Goal: Check status

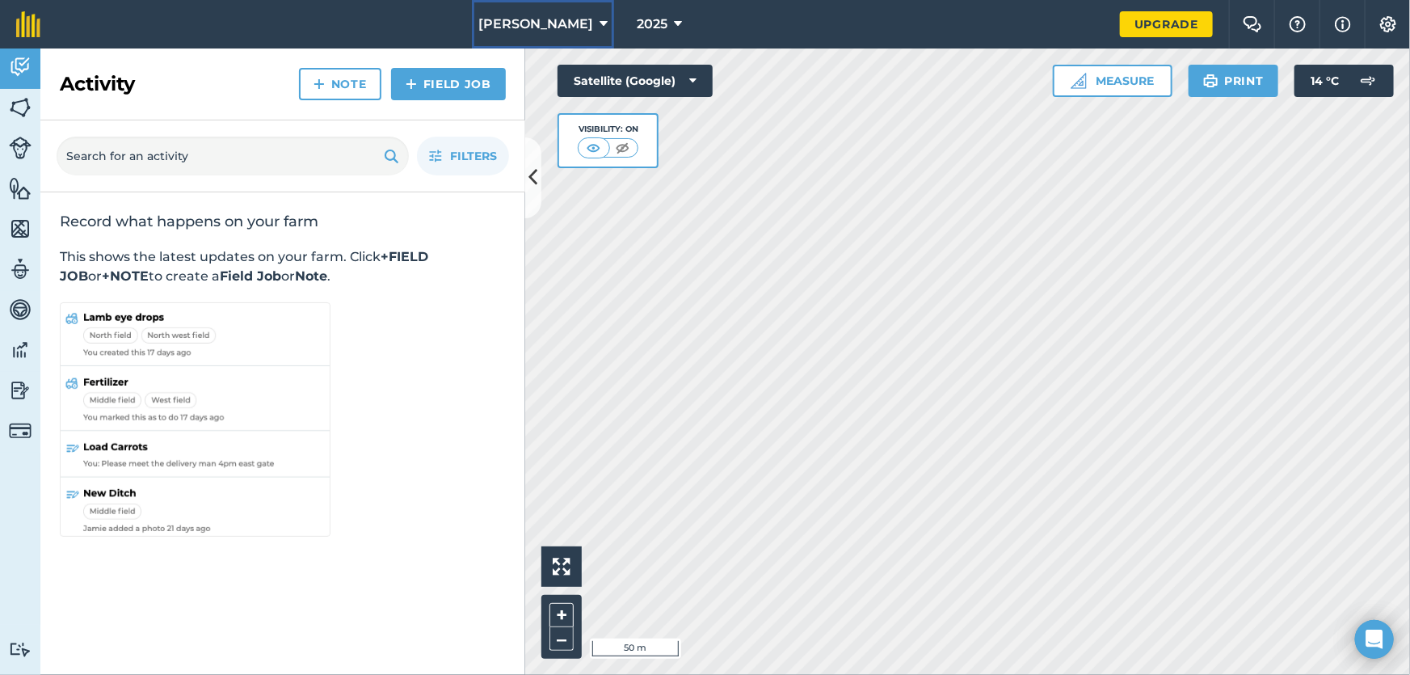
click at [567, 23] on span "[PERSON_NAME]" at bounding box center [535, 24] width 115 height 19
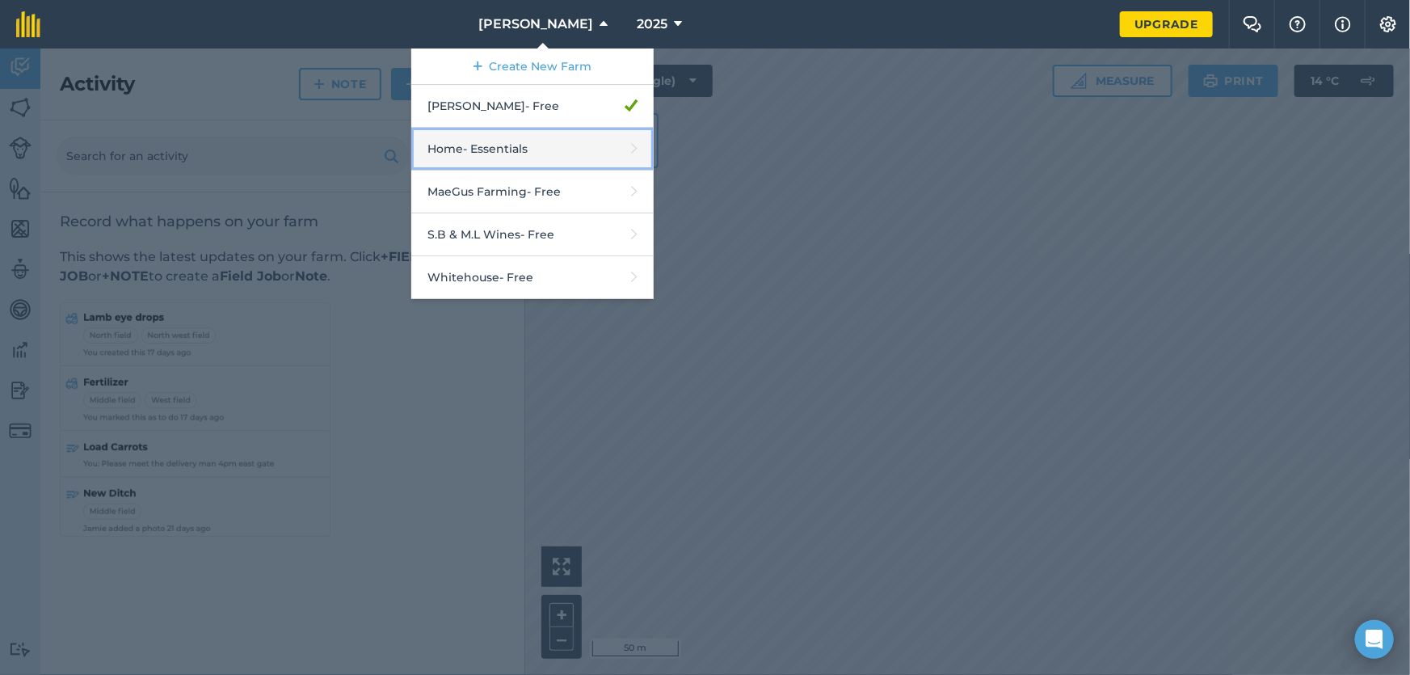
click at [562, 163] on link "Home - Essentials" at bounding box center [532, 149] width 242 height 43
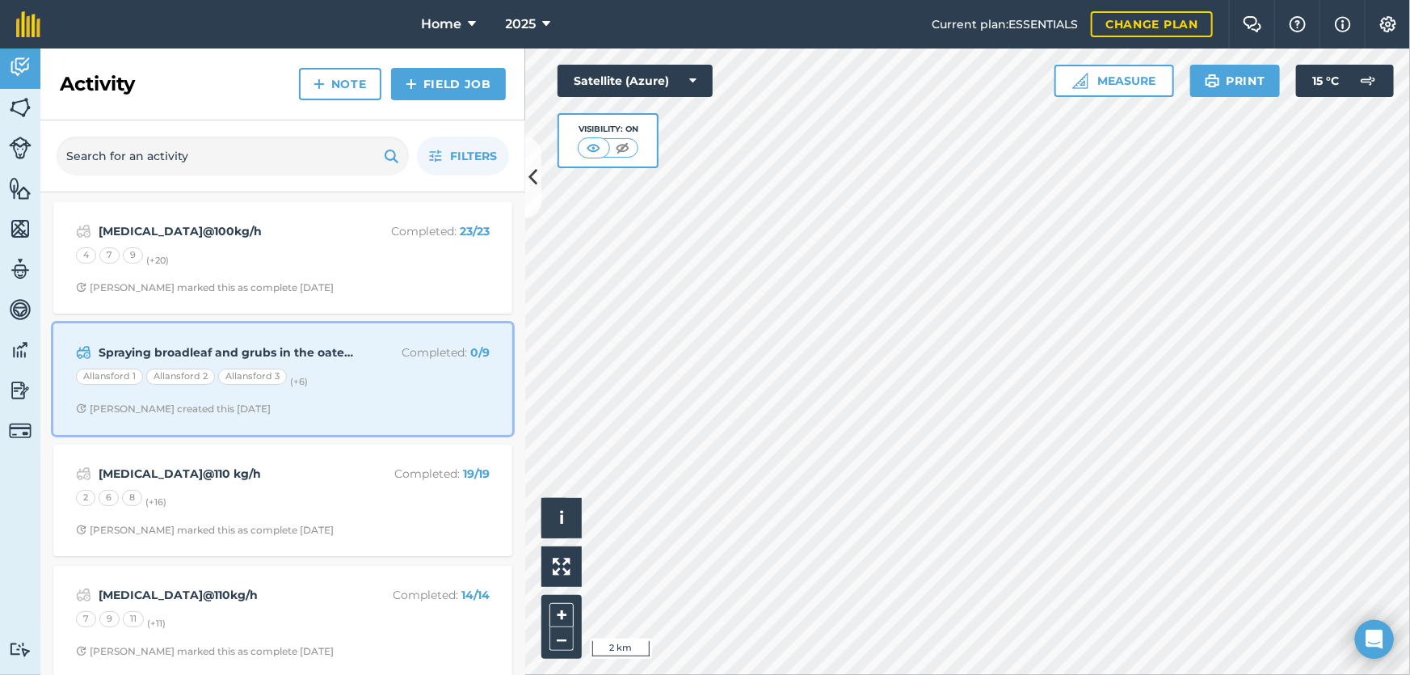
click at [342, 393] on div "Spraying broadleaf and grubs in the oaten vetch Completed : 0 / 9 Allansford 1 …" at bounding box center [283, 379] width 440 height 92
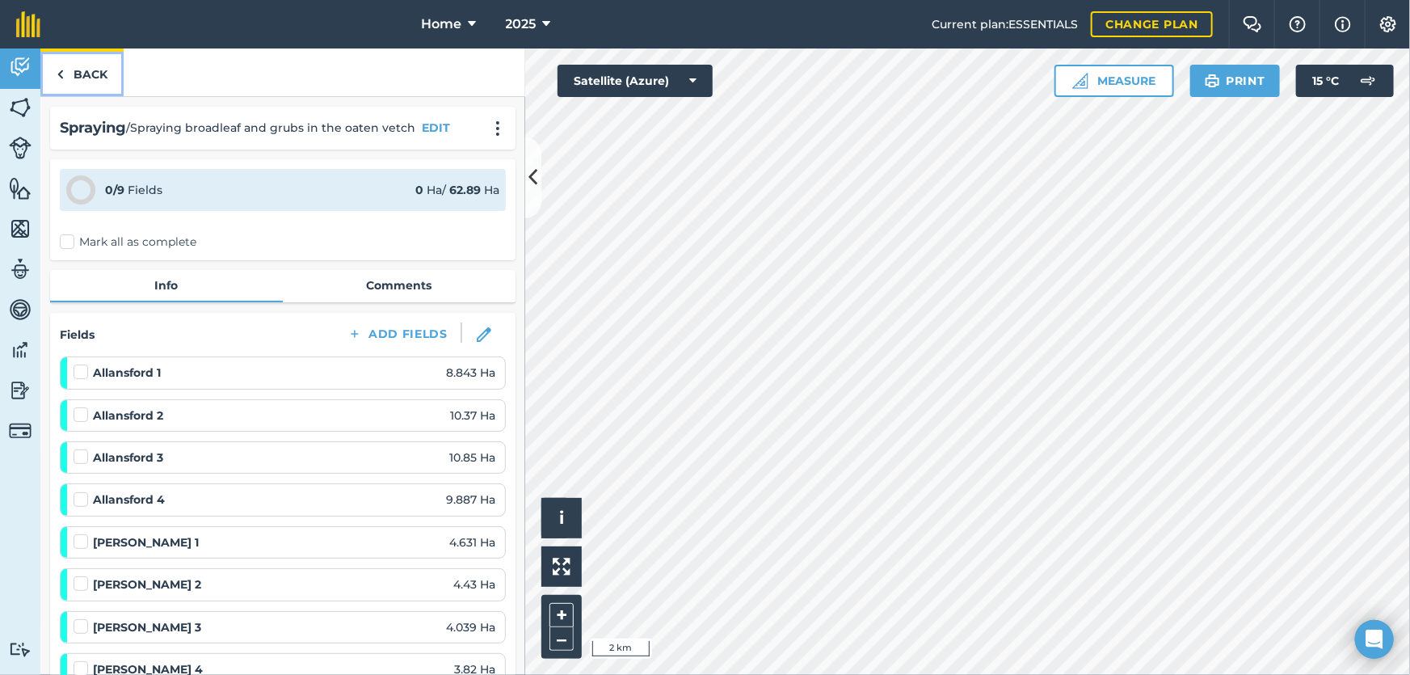
click at [83, 69] on link "Back" at bounding box center [81, 72] width 83 height 48
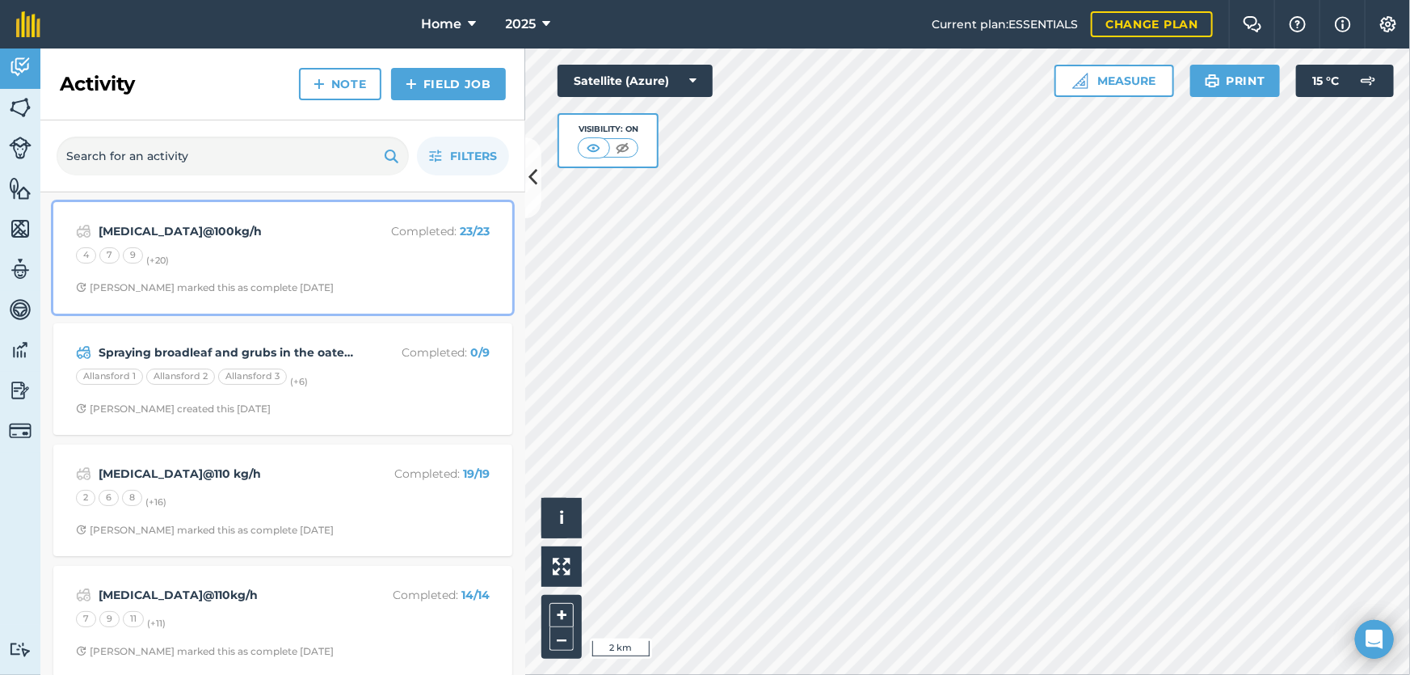
click at [326, 286] on span "[PERSON_NAME] marked this as complete [DATE]" at bounding box center [283, 287] width 414 height 13
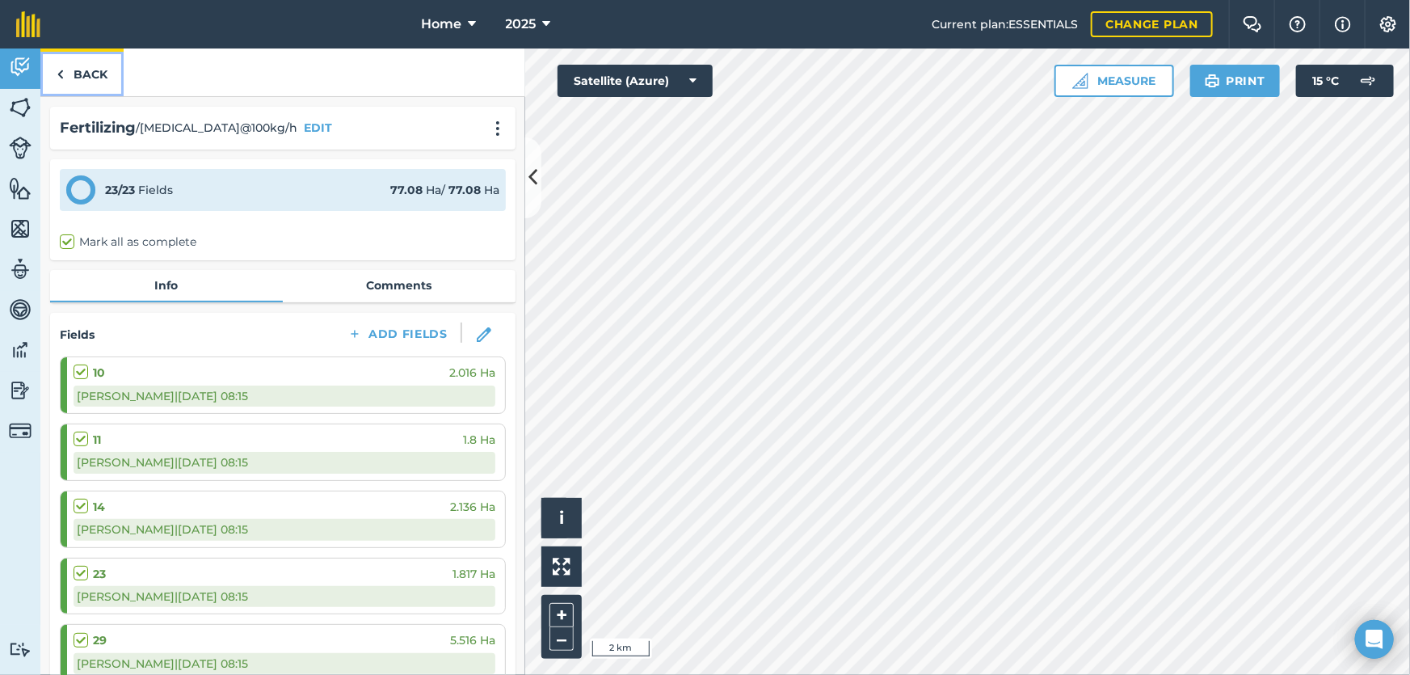
click at [112, 83] on link "Back" at bounding box center [81, 72] width 83 height 48
